Goal: Check status

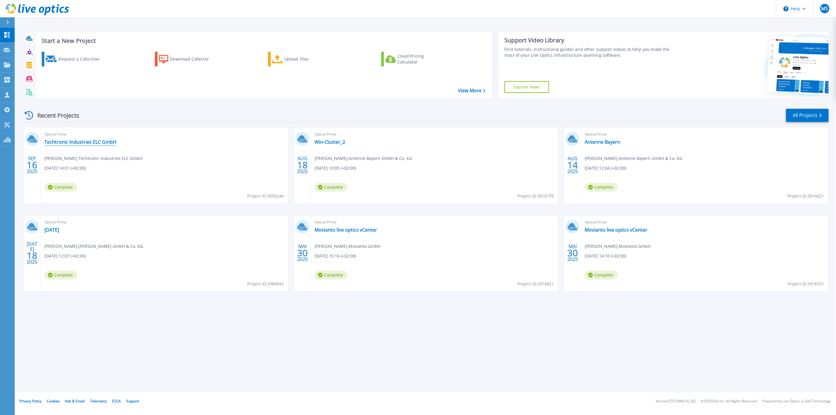
drag, startPoint x: 89, startPoint y: 143, endPoint x: 98, endPoint y: 134, distance: 12.9
click at [89, 143] on link "Techtronic Industries ELC GmbH" at bounding box center [80, 142] width 72 height 6
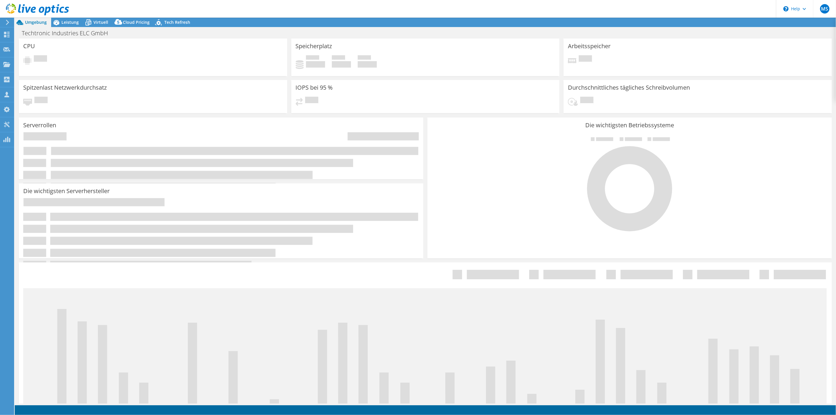
select select "USD"
